Goal: Information Seeking & Learning: Find specific fact

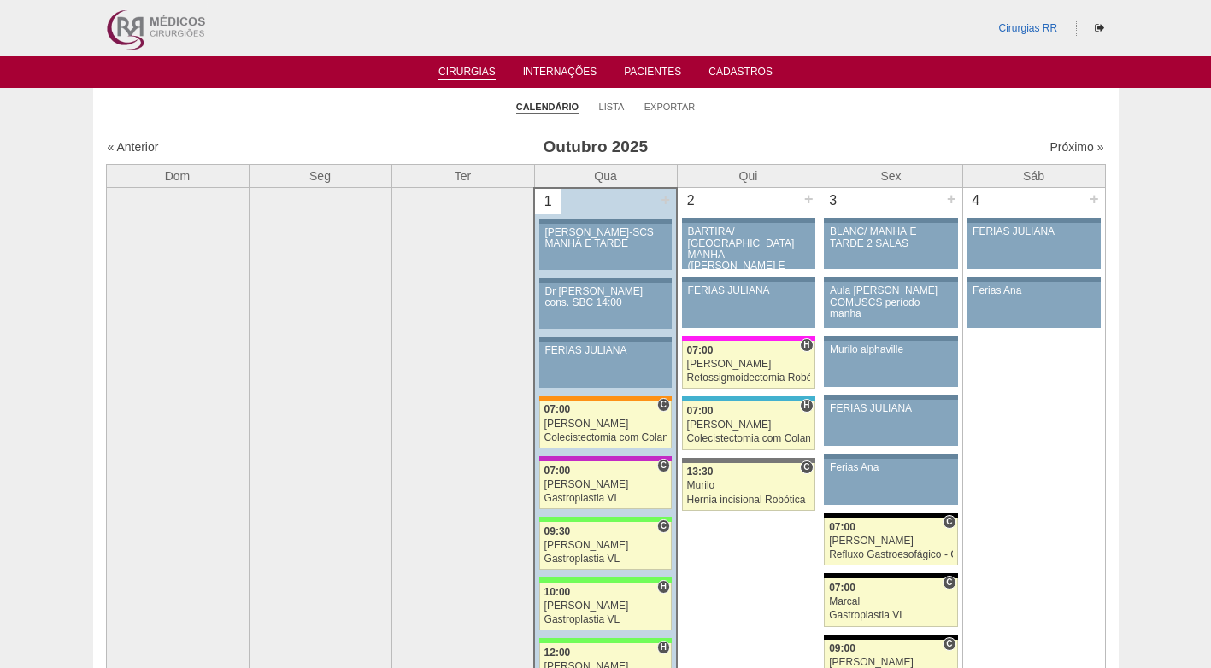
click at [607, 114] on li "Lista" at bounding box center [612, 106] width 26 height 24
click at [613, 105] on link "Lista" at bounding box center [612, 107] width 26 height 13
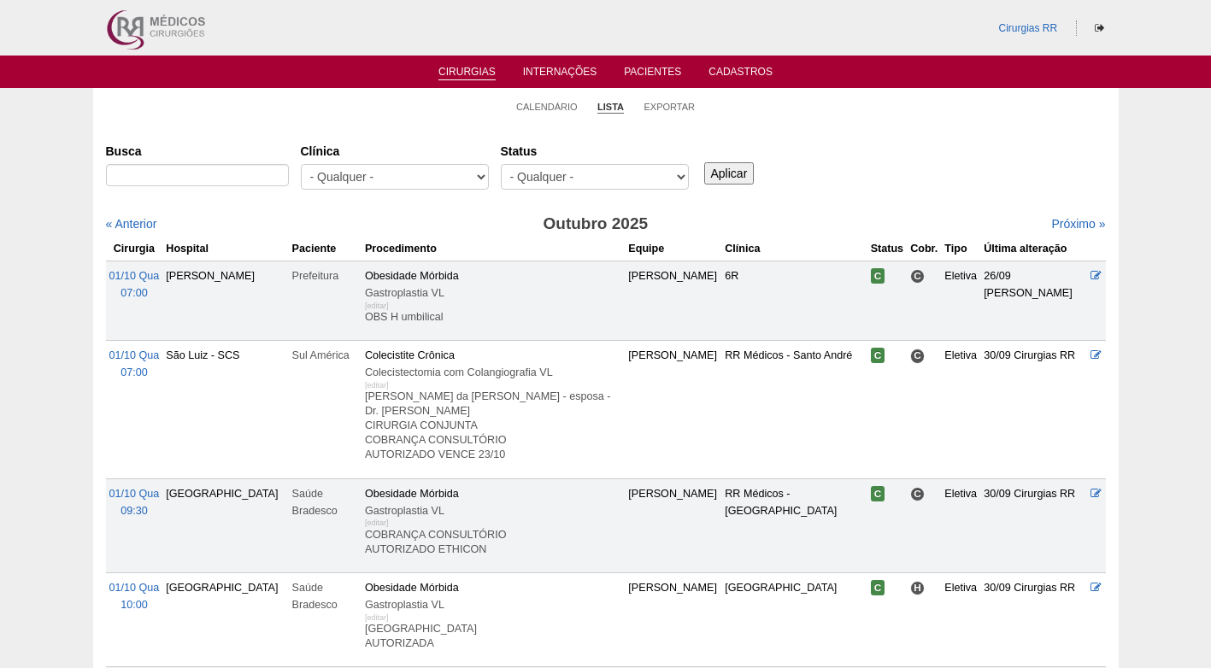
click at [266, 176] on input "Busca" at bounding box center [197, 175] width 183 height 22
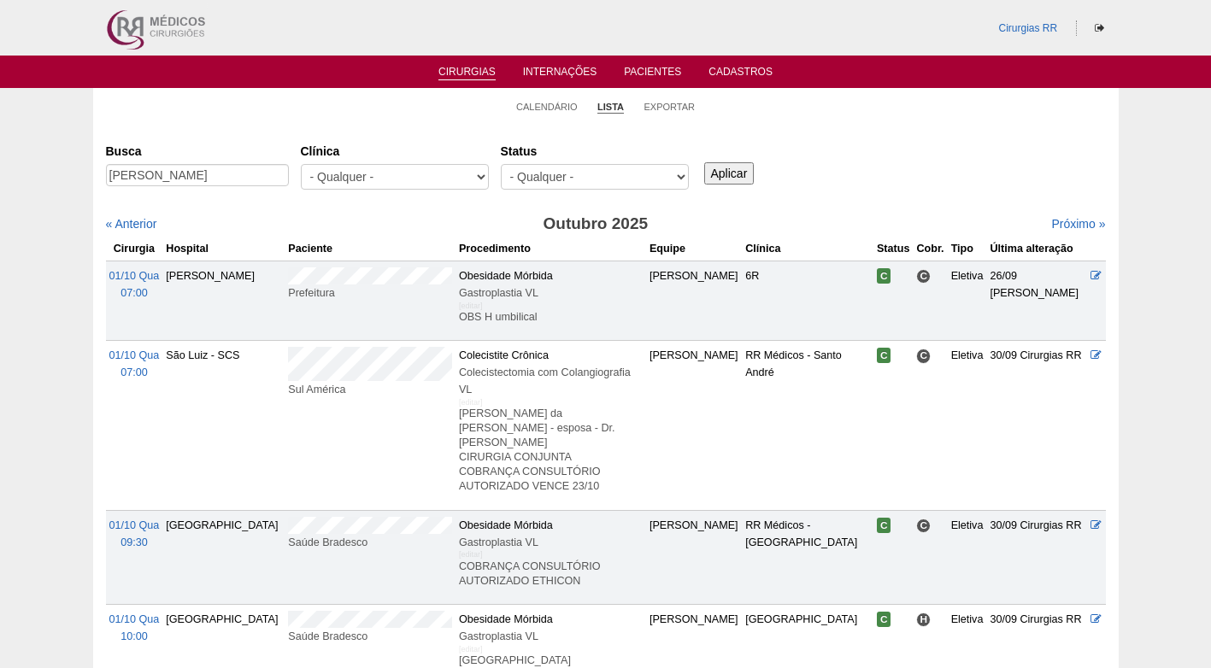
type input "[PERSON_NAME]"
click at [704, 162] on input "Aplicar" at bounding box center [729, 173] width 50 height 22
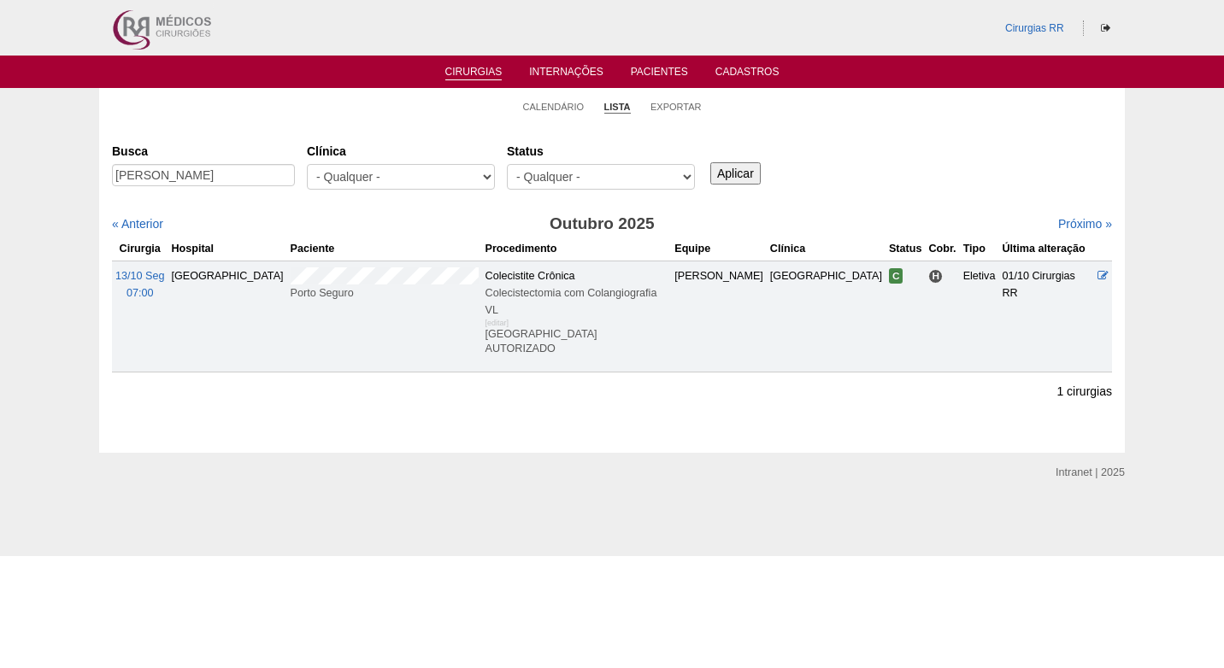
click at [860, 165] on div "Busca [PERSON_NAME] [GEOGRAPHIC_DATA] - Qualquer - 6R Alphaville Assunção Barti…" at bounding box center [612, 168] width 1000 height 62
drag, startPoint x: 934, startPoint y: 185, endPoint x: 944, endPoint y: 186, distance: 9.4
click at [935, 186] on div "Busca Juliane Cristine Gomes Paula Clínica - Qualquer - 6R Alphaville Assunção …" at bounding box center [612, 168] width 1000 height 62
click at [944, 185] on div "Busca Juliane Cristine Gomes Paula Clínica - Qualquer - 6R Alphaville Assunção …" at bounding box center [612, 168] width 1000 height 62
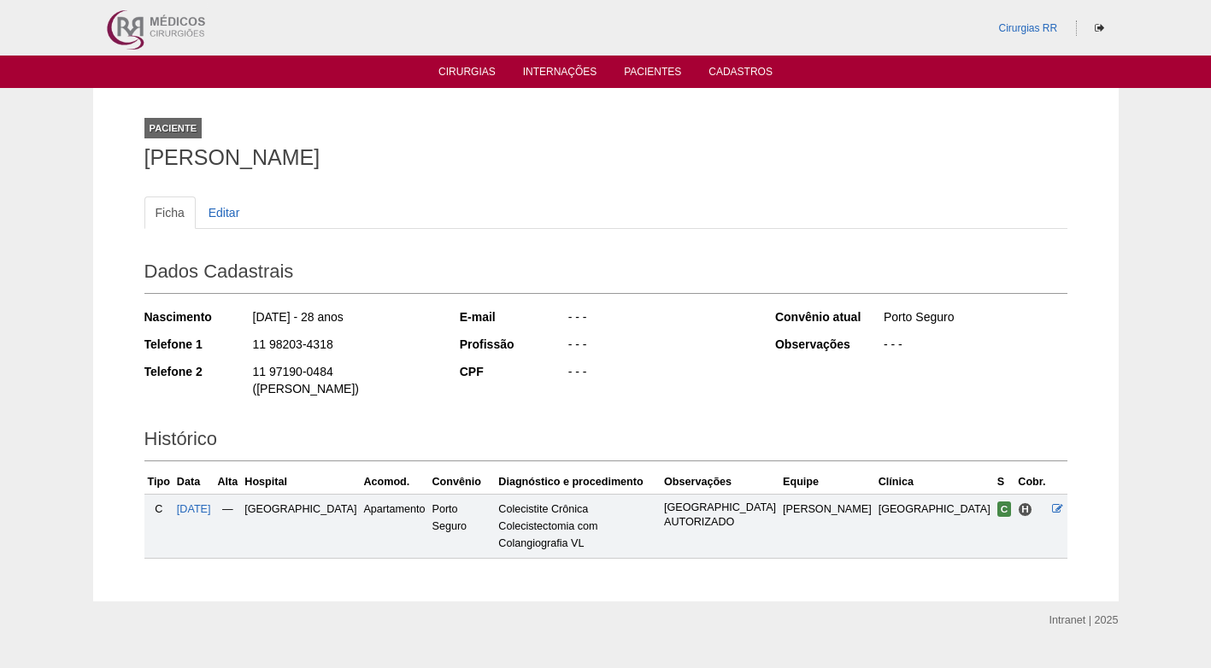
drag, startPoint x: 253, startPoint y: 316, endPoint x: 311, endPoint y: 315, distance: 58.1
click at [311, 315] on div "Nascimento [DATE] - 28 anos" at bounding box center [290, 319] width 292 height 21
click at [356, 328] on div "[DATE] - 28 anos" at bounding box center [343, 319] width 185 height 21
drag, startPoint x: 320, startPoint y: 344, endPoint x: 234, endPoint y: 344, distance: 86.3
click at [234, 344] on div "Telefone 1 11 98203-4318" at bounding box center [290, 346] width 292 height 21
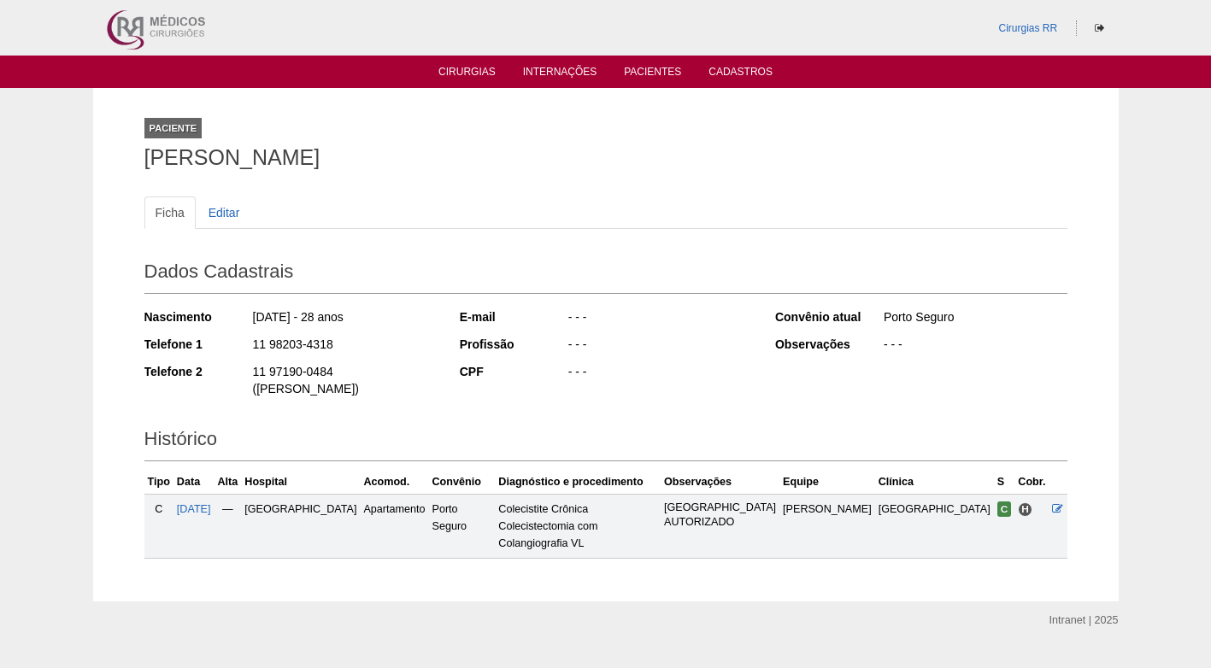
copy div "11 98203-4318"
click at [503, 209] on ul "Ficha Editar" at bounding box center [605, 213] width 923 height 32
click at [457, 68] on link "Cirurgias" at bounding box center [466, 73] width 57 height 15
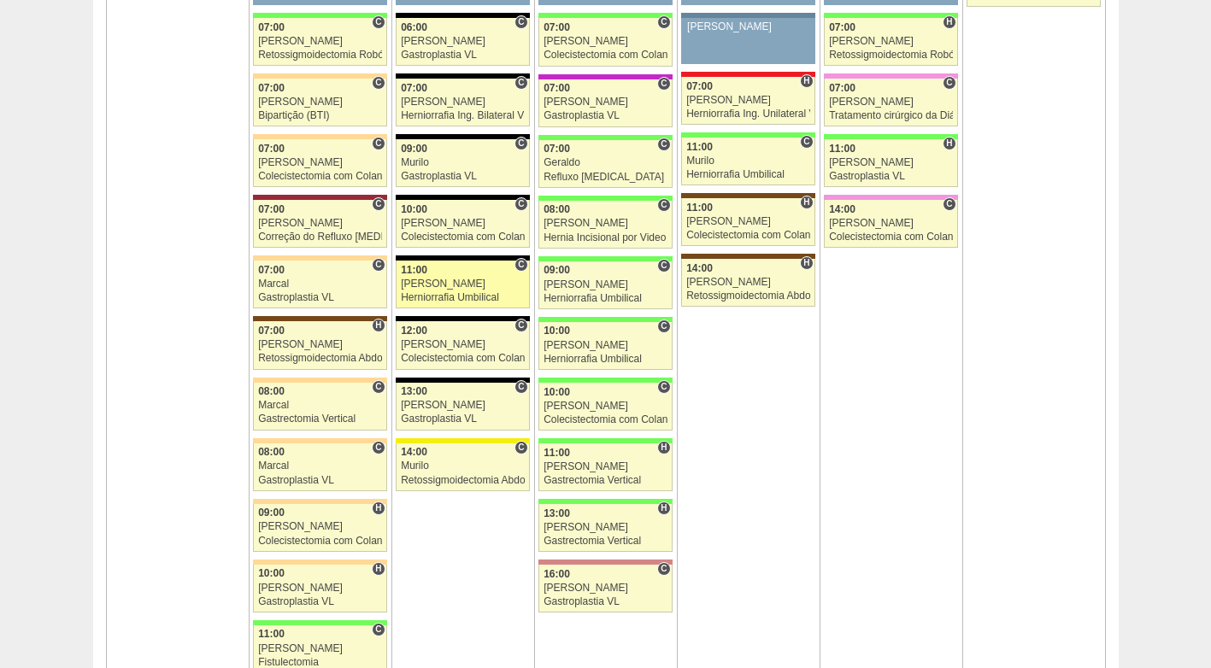
scroll to position [1111, 0]
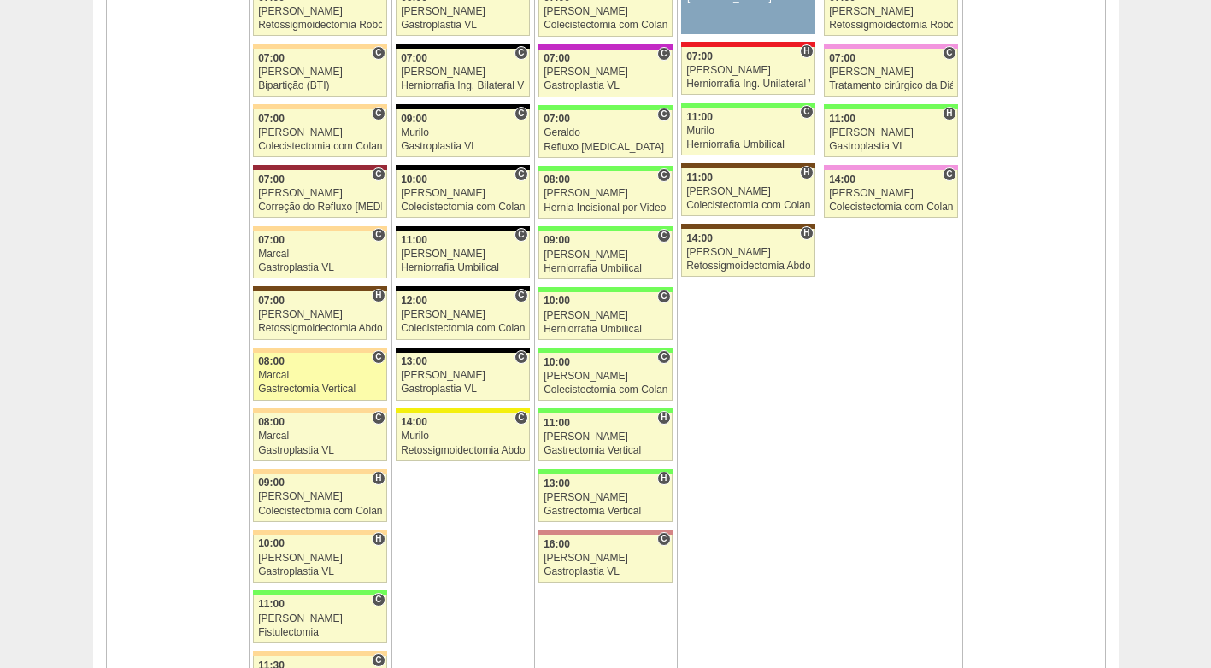
click at [286, 385] on div "Gastrectomia Vertical" at bounding box center [320, 389] width 124 height 11
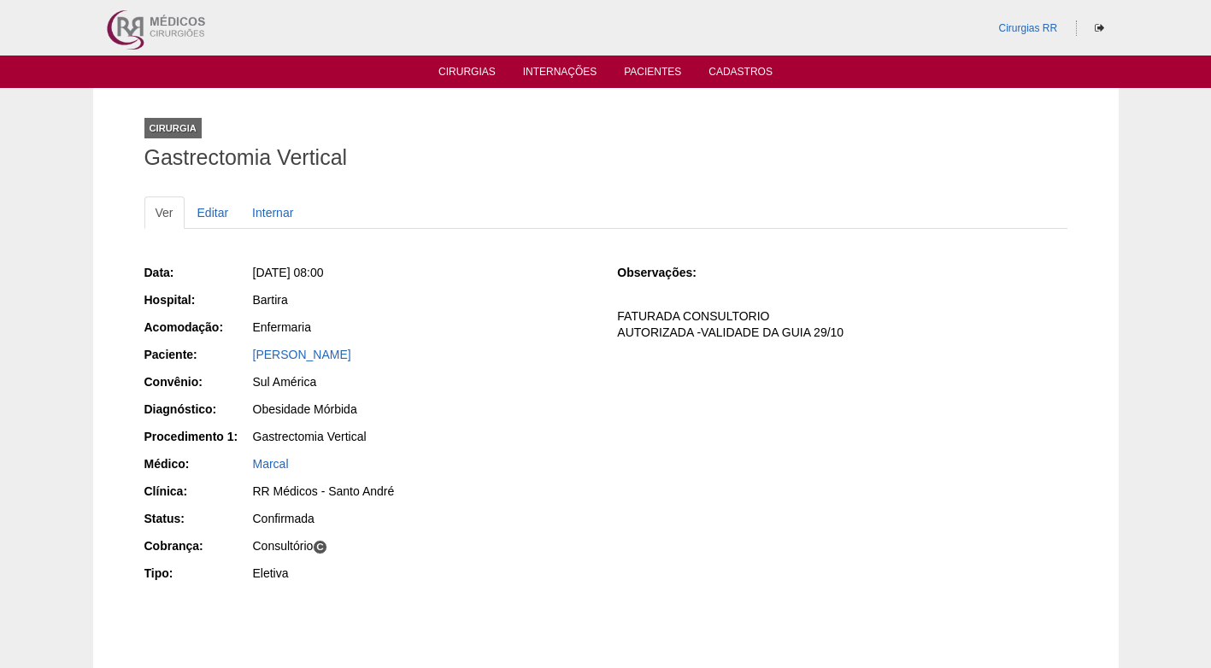
click at [531, 396] on div "Data: [DATE] 08:00 Hospital: [GEOGRAPHIC_DATA] Acomodação: Enfermaria Paciente:…" at bounding box center [369, 425] width 450 height 334
click at [491, 393] on div "Sul América" at bounding box center [422, 383] width 343 height 21
click at [507, 370] on div "Data: [DATE] 08:00 Hospital: [GEOGRAPHIC_DATA] Acomodação: Enfermaria Paciente:…" at bounding box center [369, 425] width 450 height 334
click at [539, 320] on div "Enfermaria" at bounding box center [423, 327] width 341 height 17
click at [662, 428] on div "Data: Seg, 06/10/2025 - 08:00 Hospital: Bartira Acomodação: Enfermaria Paciente…" at bounding box center [605, 425] width 923 height 334
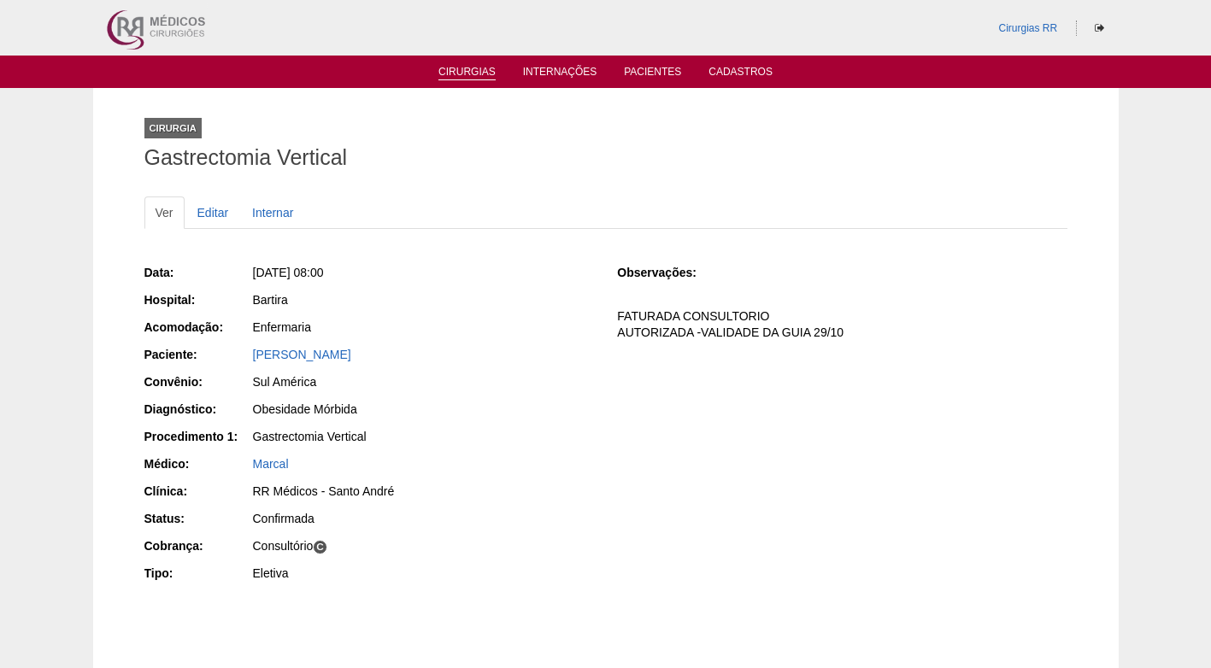
click at [477, 68] on link "Cirurgias" at bounding box center [466, 73] width 57 height 15
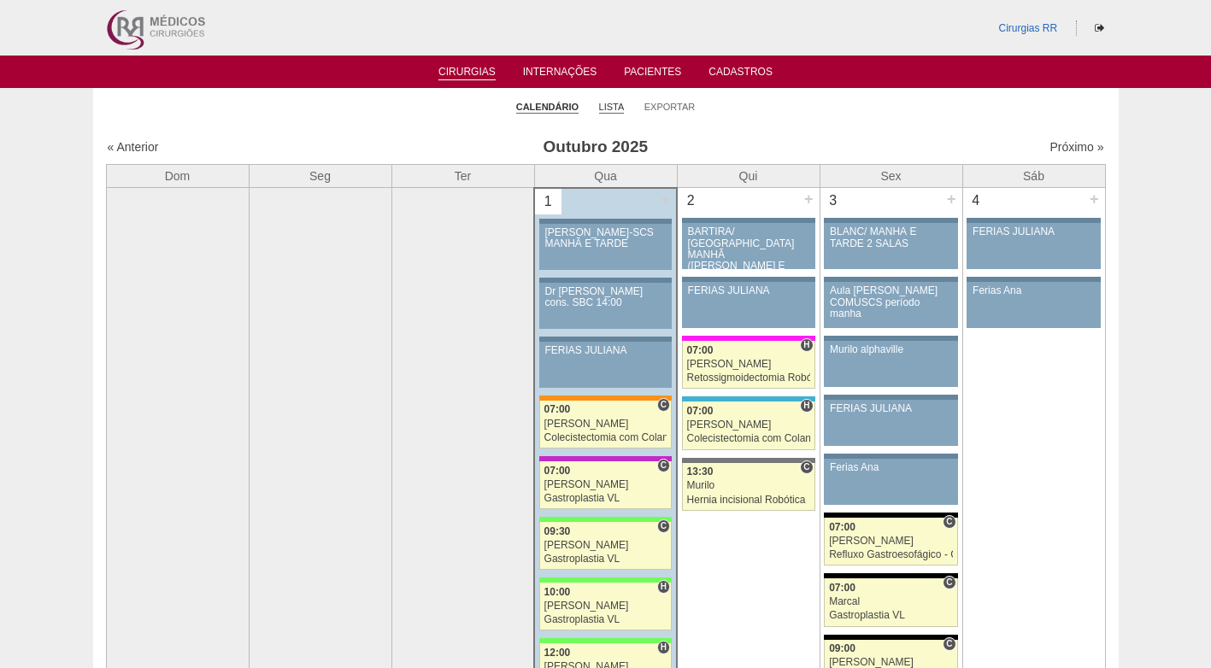
click at [610, 106] on link "Lista" at bounding box center [612, 107] width 26 height 13
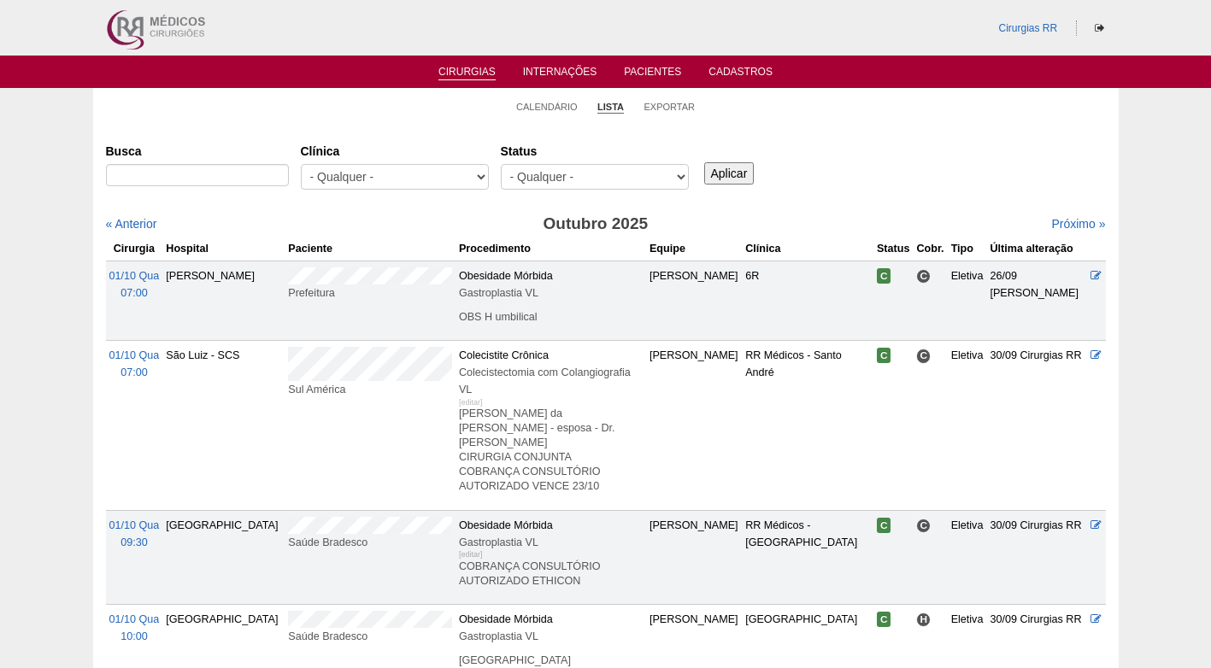
click at [922, 166] on div "Busca Clínica - Qualquer - 6R Alphaville Assunção Bartira Brasil Christovão da …" at bounding box center [606, 168] width 1000 height 62
click at [556, 173] on select "- Qualquer - Reservada Confirmada Suspensa Cancelada" at bounding box center [595, 177] width 188 height 26
select select "resr"
click at [501, 164] on select "- Qualquer - Reservada Confirmada Suspensa Cancelada" at bounding box center [595, 177] width 188 height 26
click at [728, 171] on input "Aplicar" at bounding box center [729, 173] width 50 height 22
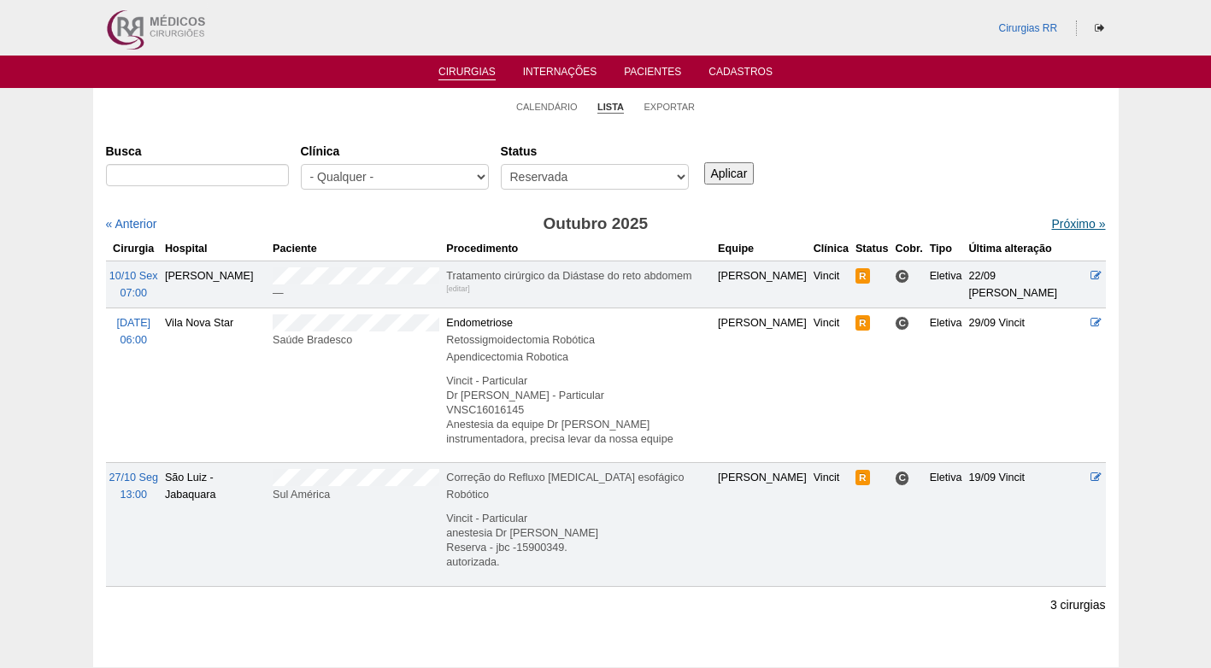
click at [1070, 220] on link "Próximo »" at bounding box center [1078, 224] width 54 height 14
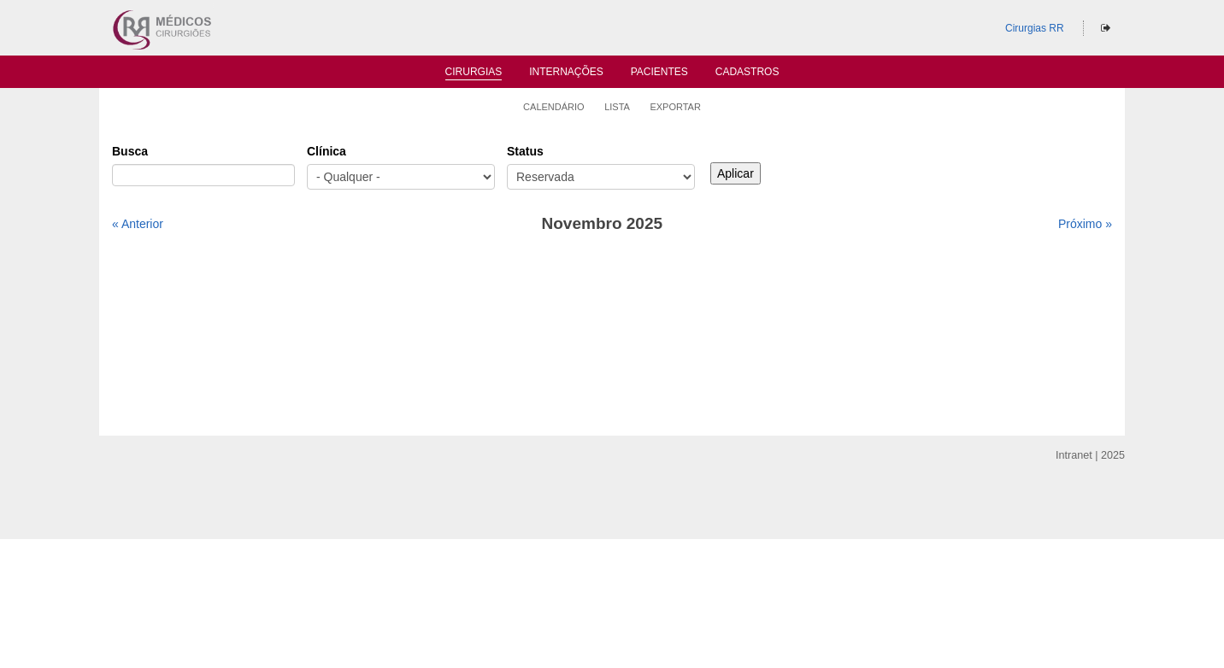
click at [882, 177] on div "Busca [GEOGRAPHIC_DATA] - Qualquer - 6R Alphaville Assunção Bartira Brasil Chri…" at bounding box center [612, 168] width 1000 height 62
click at [139, 228] on link "« Anterior" at bounding box center [137, 224] width 51 height 14
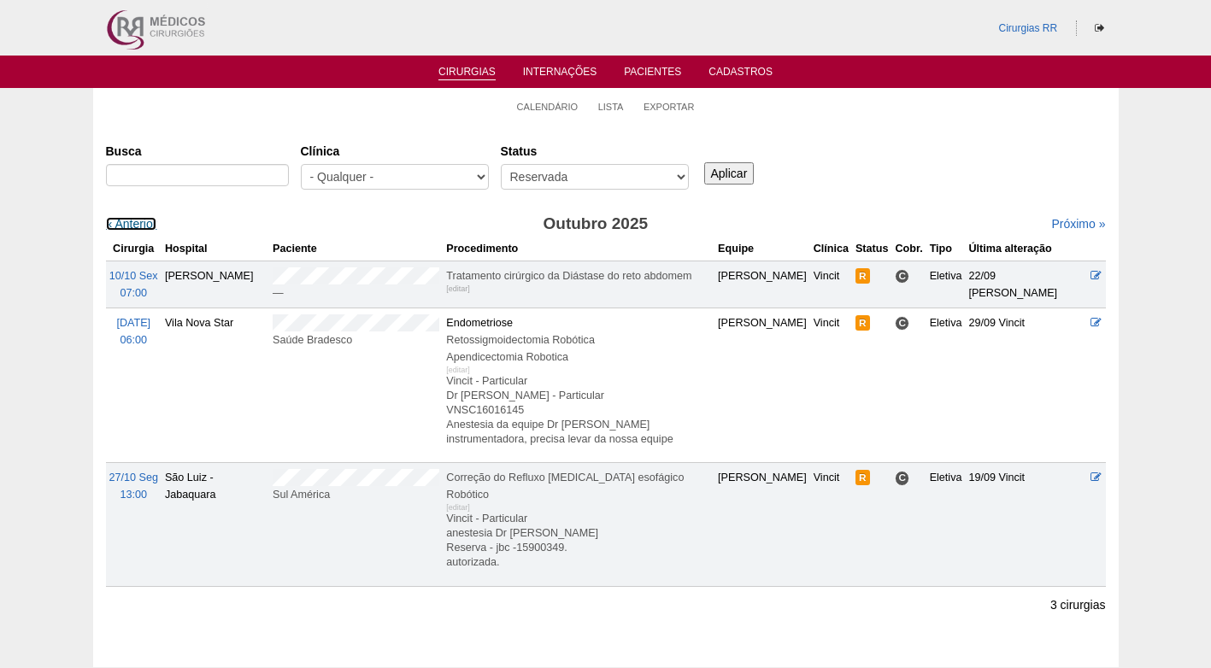
click at [139, 228] on link "« Anterior" at bounding box center [131, 224] width 51 height 14
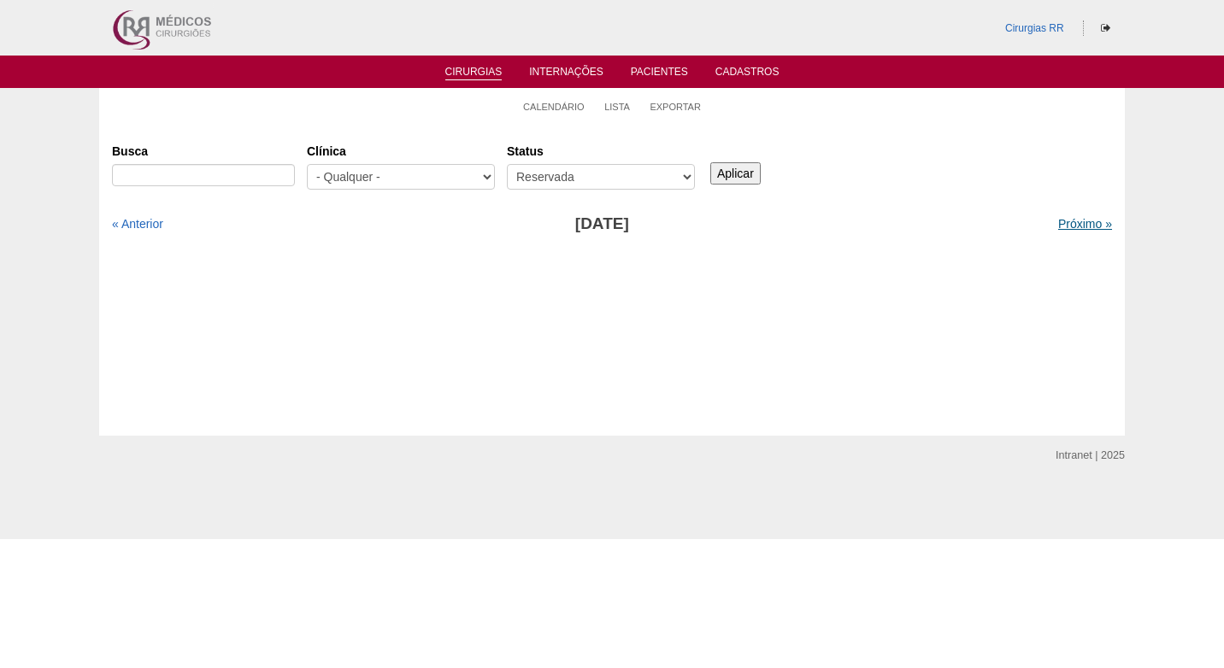
click at [1067, 221] on link "Próximo »" at bounding box center [1085, 224] width 54 height 14
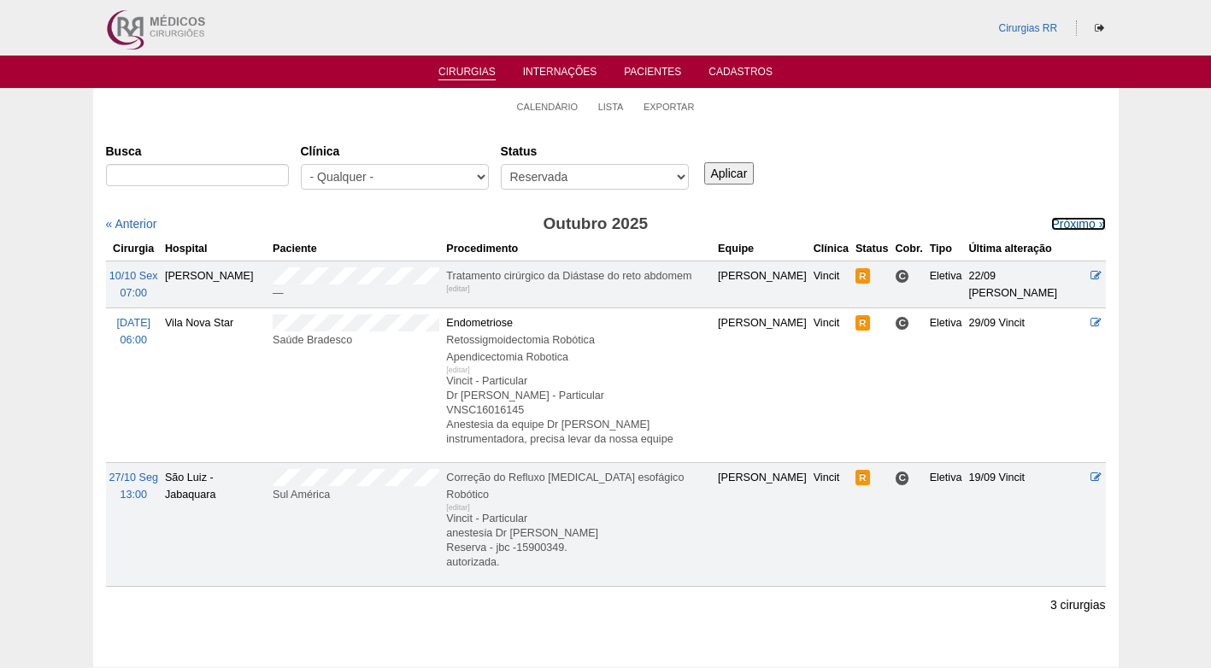
click at [1067, 223] on link "Próximo »" at bounding box center [1078, 224] width 54 height 14
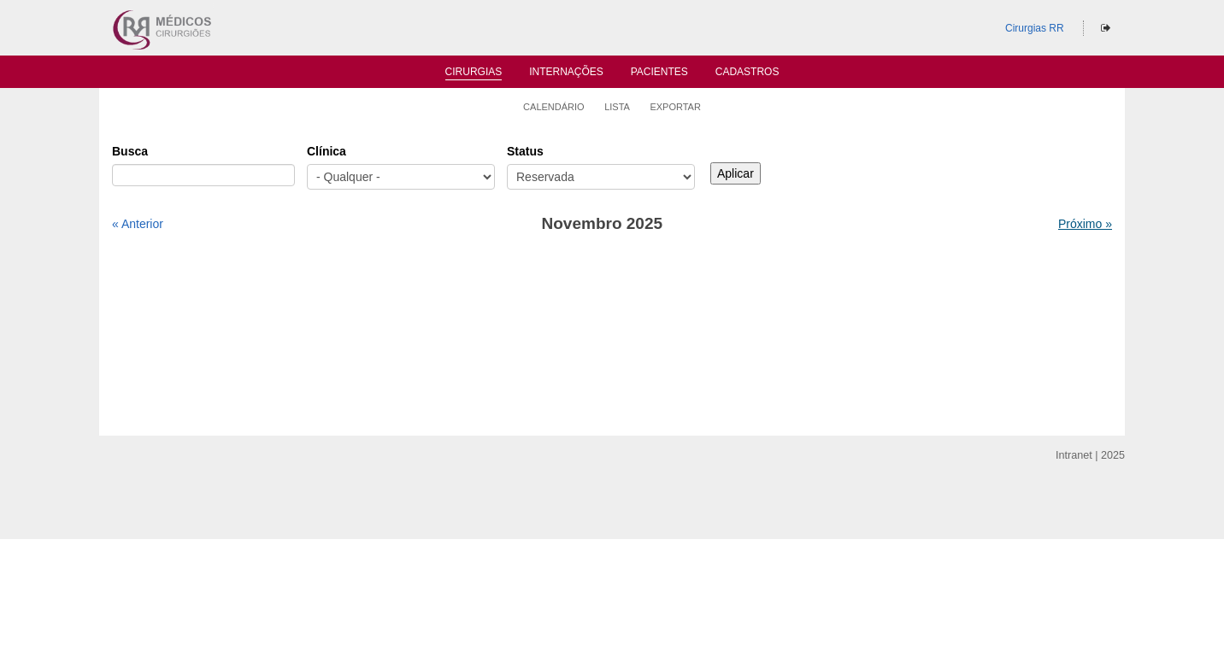
drag, startPoint x: 0, startPoint y: 0, endPoint x: 1067, endPoint y: 223, distance: 1089.7
click at [1067, 223] on link "Próximo »" at bounding box center [1085, 224] width 54 height 14
click at [999, 185] on div "Busca [GEOGRAPHIC_DATA] - Qualquer - 6R Alphaville Assunção Bartira Brasil Chri…" at bounding box center [612, 168] width 1000 height 62
click at [140, 223] on link "« Anterior" at bounding box center [137, 224] width 51 height 14
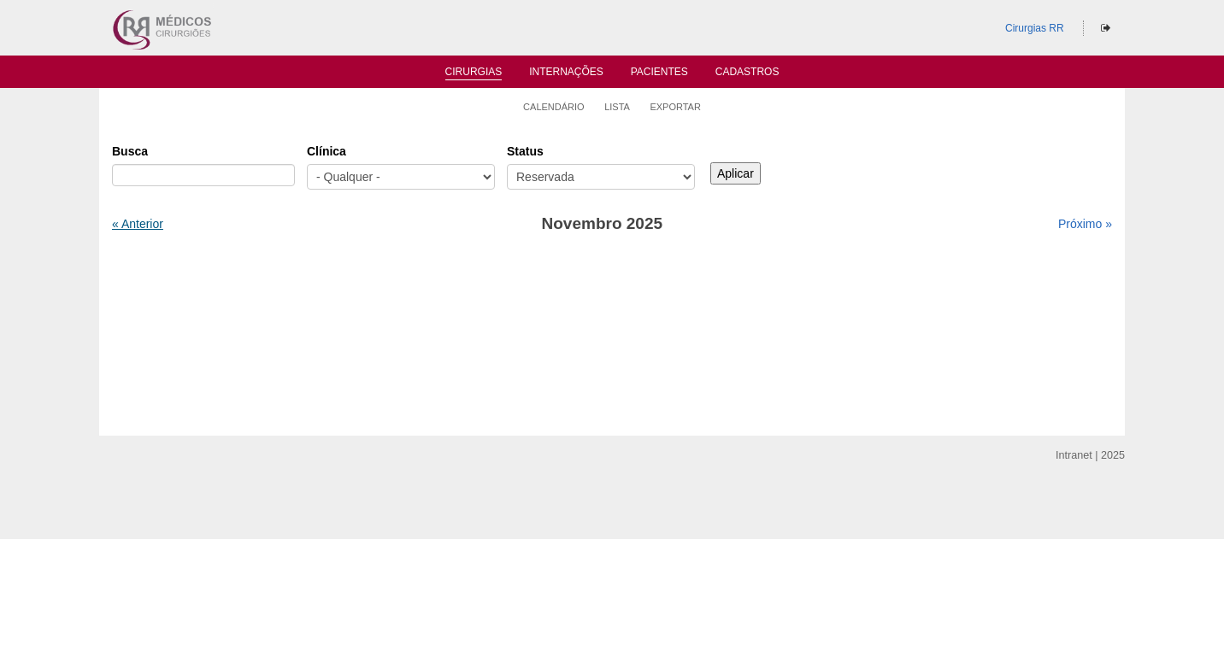
click at [146, 220] on link "« Anterior" at bounding box center [137, 224] width 51 height 14
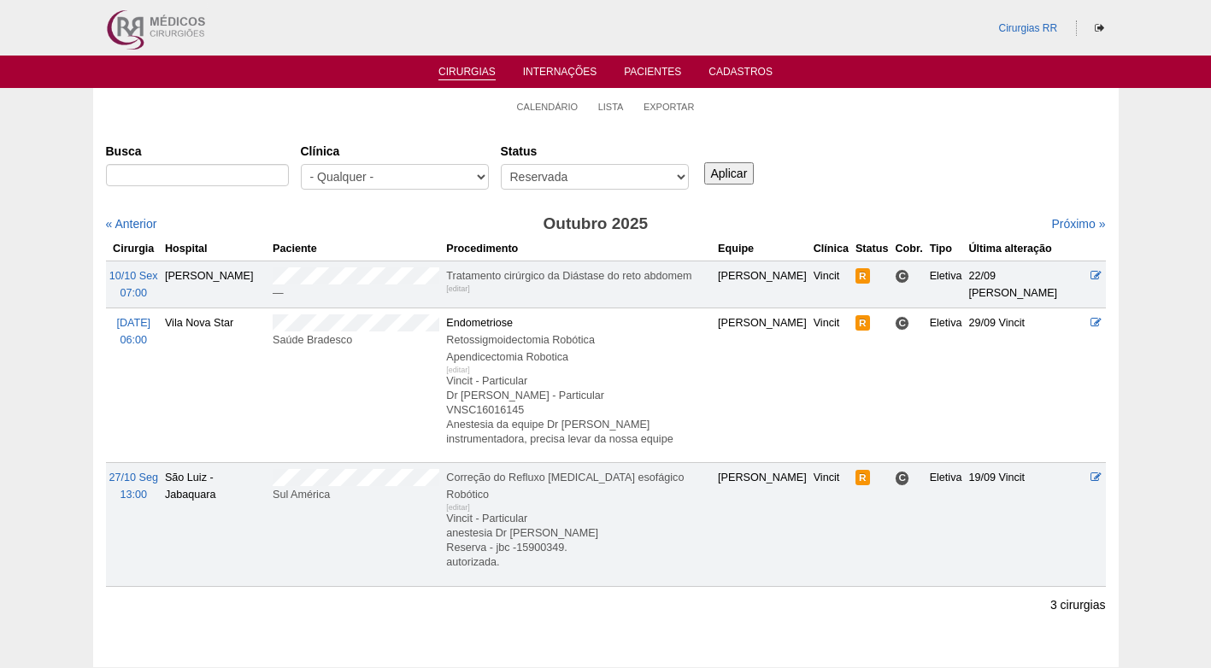
click at [911, 156] on div "Busca Clínica - Qualquer - 6R Alphaville Assunção Bartira Brasil Christovão da …" at bounding box center [606, 168] width 1000 height 62
click at [897, 168] on div "Busca Clínica - Qualquer - 6R Alphaville Assunção Bartira Brasil Christovão da …" at bounding box center [606, 168] width 1000 height 62
click at [928, 186] on div "Busca Clínica - Qualquer - 6R Alphaville Assunção Bartira Brasil Christovão da …" at bounding box center [606, 168] width 1000 height 62
click at [864, 138] on div "Cirurgias Busca Clínica - Qualquer - 6R Alphaville Assunção Bartira Brasil Chri…" at bounding box center [606, 395] width 1026 height 543
click at [1054, 218] on link "Próximo »" at bounding box center [1078, 224] width 54 height 14
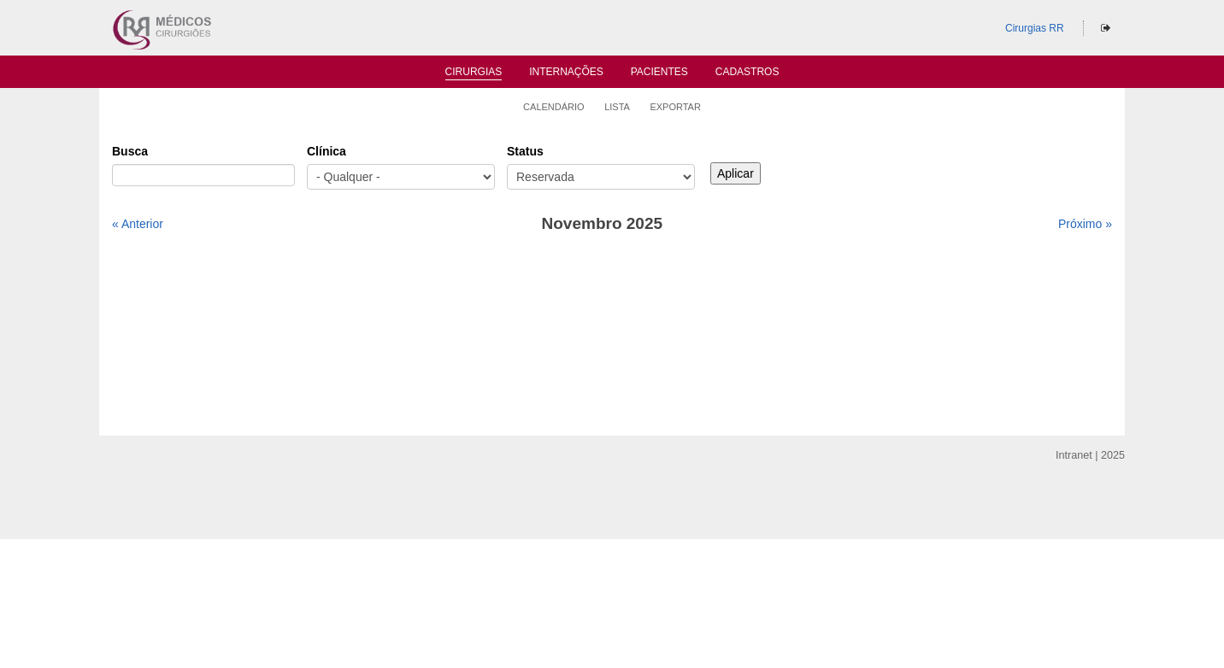
click at [976, 168] on div "Busca Clínica - Qualquer - 6R Alphaville Assunção Bartira Brasil Christovão da …" at bounding box center [612, 168] width 1000 height 62
click at [568, 101] on link "Calendário" at bounding box center [554, 107] width 62 height 13
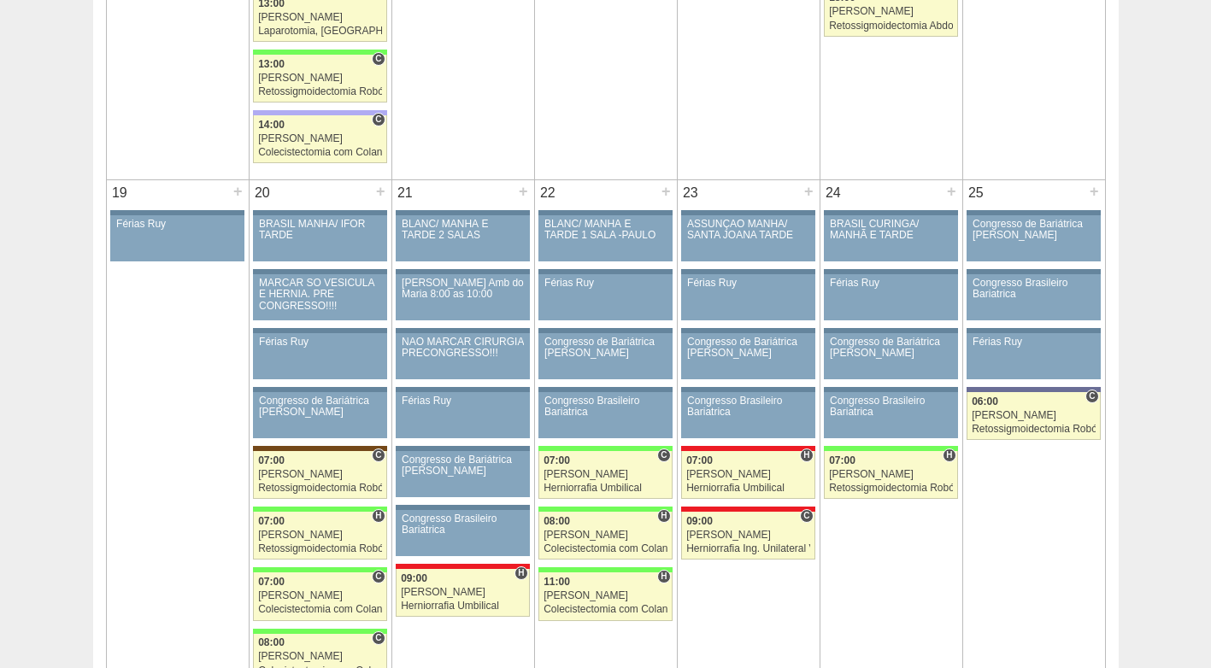
scroll to position [2610, 0]
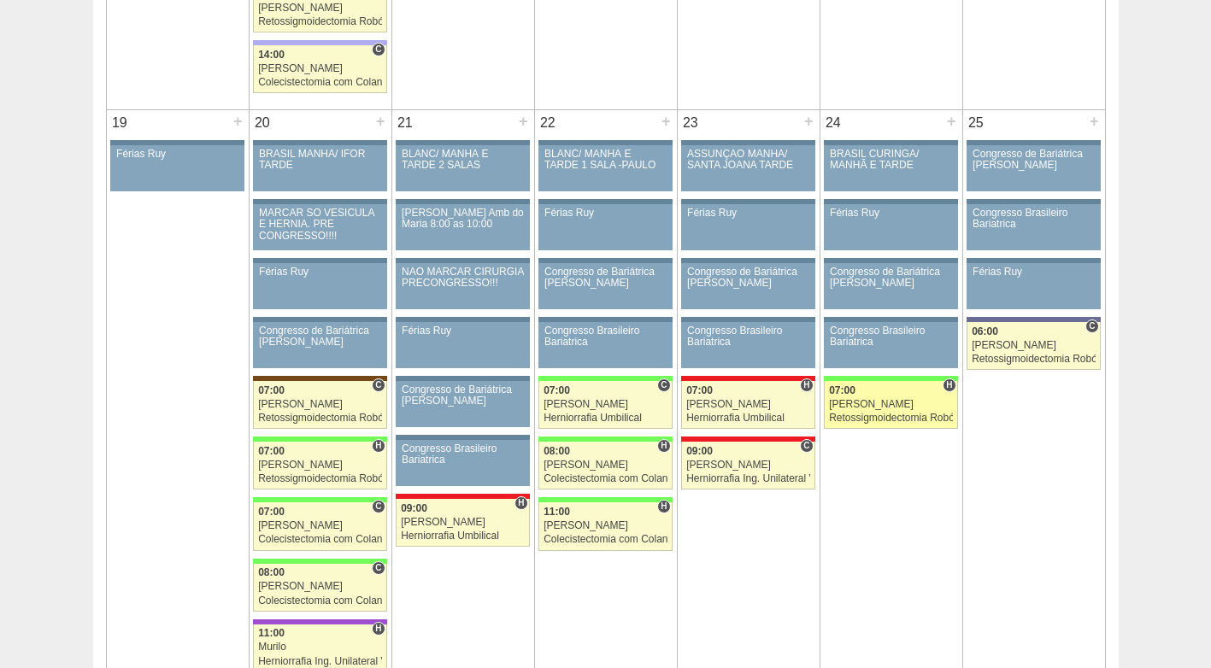
click at [900, 411] on link "87191 Cirurgias RR H 07:00 Bruno Retossigmoidectomia Robótica Hospital Brasil B…" at bounding box center [890, 405] width 133 height 48
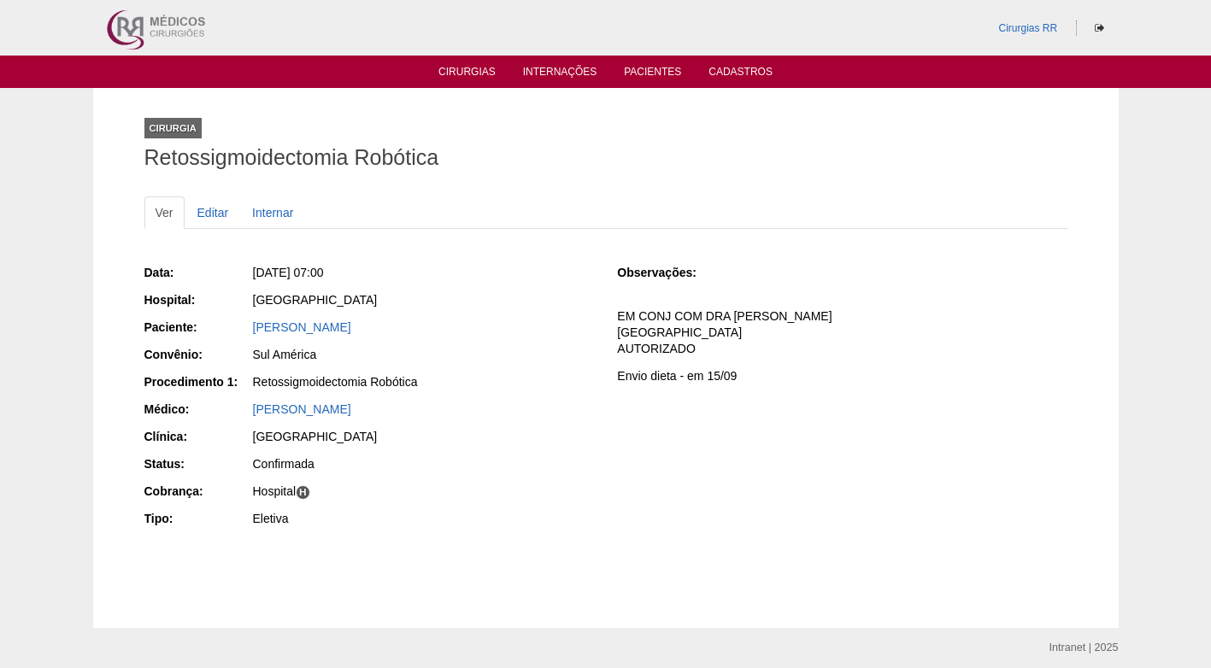
click at [540, 390] on div "Retossigmoidectomia Robótica" at bounding box center [423, 381] width 341 height 17
click at [523, 312] on div "[GEOGRAPHIC_DATA]" at bounding box center [422, 301] width 343 height 21
click at [544, 334] on div "[PERSON_NAME]" at bounding box center [423, 327] width 341 height 17
click at [708, 331] on p "EM CONJ COM DRA [PERSON_NAME] COBRANÇA HOSPITAL AUTORIZADO" at bounding box center [842, 333] width 450 height 49
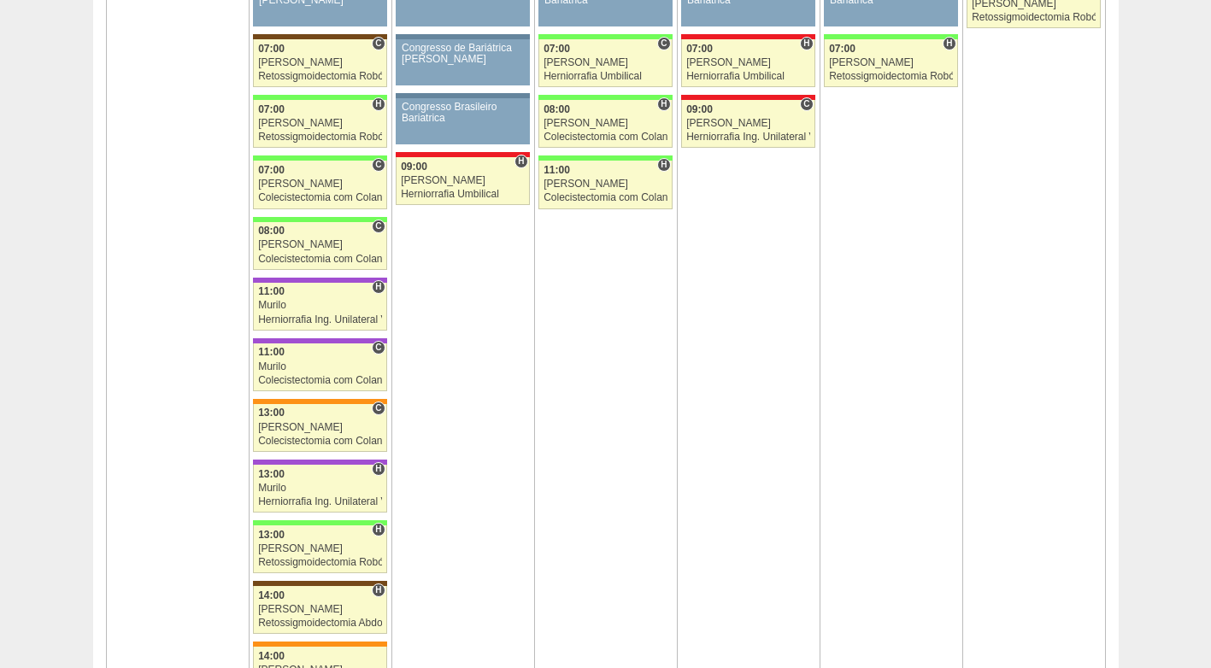
scroll to position [2696, 0]
